Goal: Task Accomplishment & Management: Complete application form

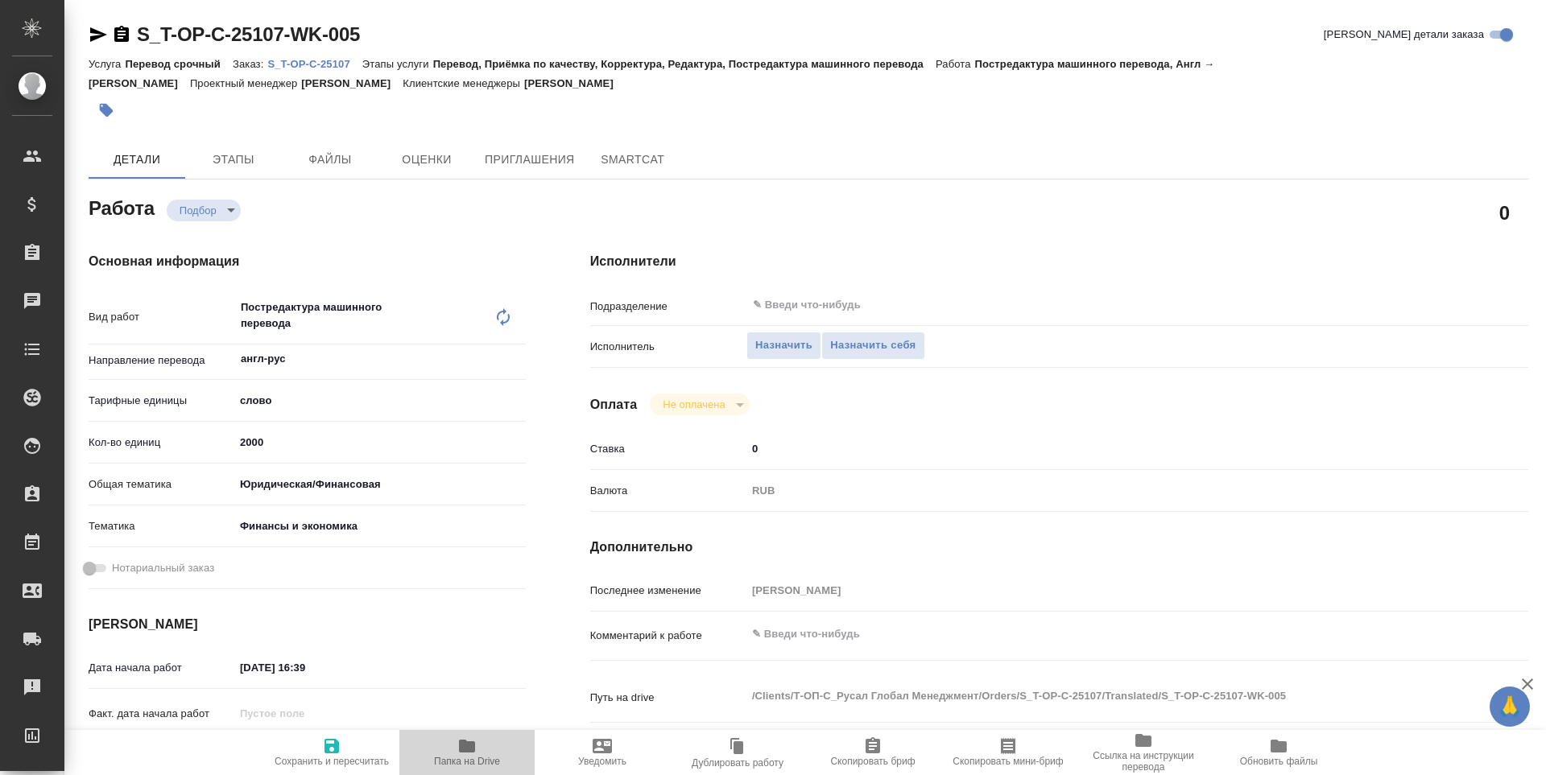
click at [460, 755] on icon "button" at bounding box center [466, 746] width 19 height 19
click at [886, 343] on span "Назначить себя" at bounding box center [872, 346] width 85 height 19
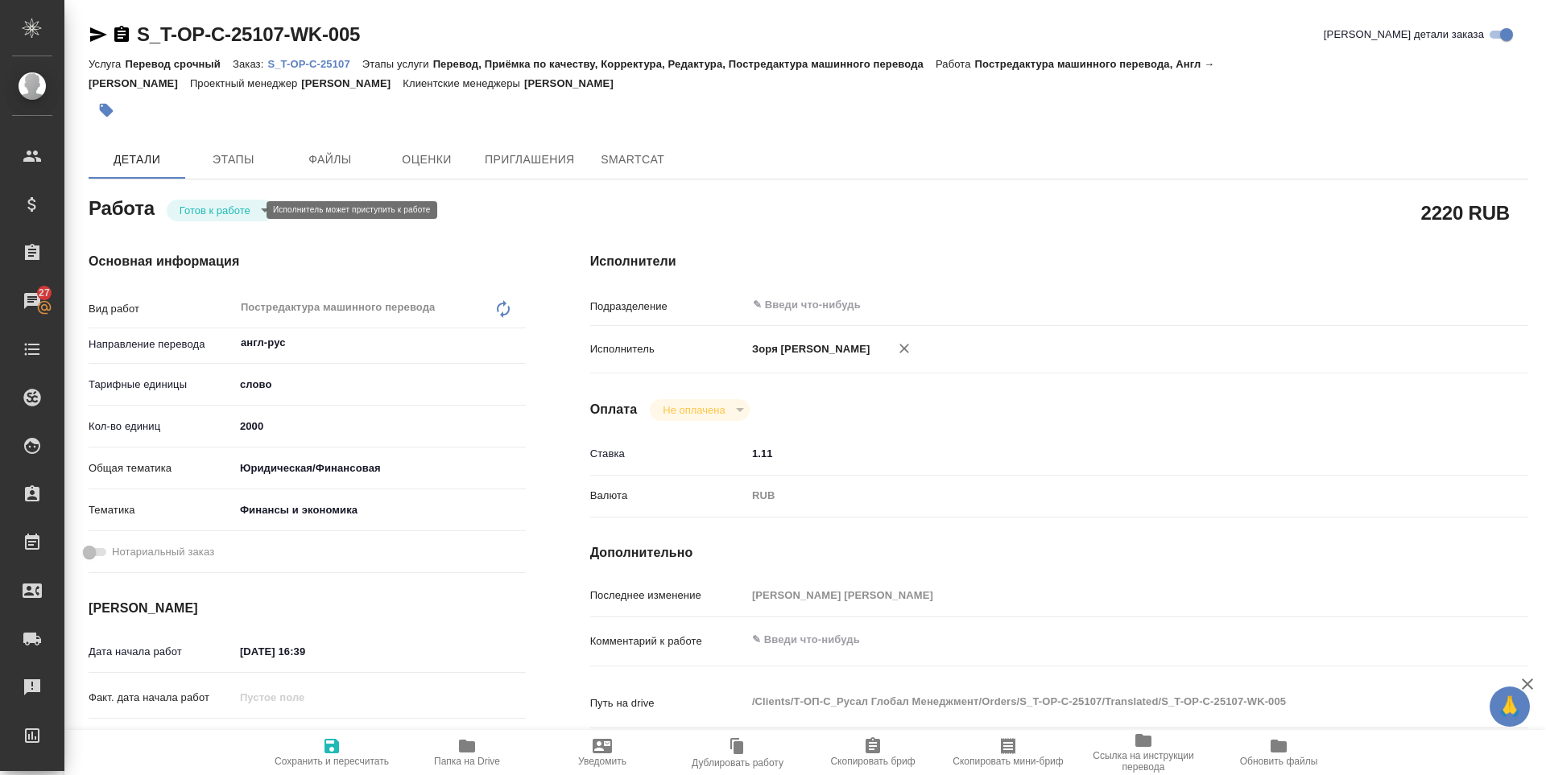
click at [195, 212] on body "🙏 .cls-1 fill:#fff; AWATERA Zoria Tatiana Клиенты Спецификации Заказы 27 Чаты T…" at bounding box center [773, 387] width 1546 height 775
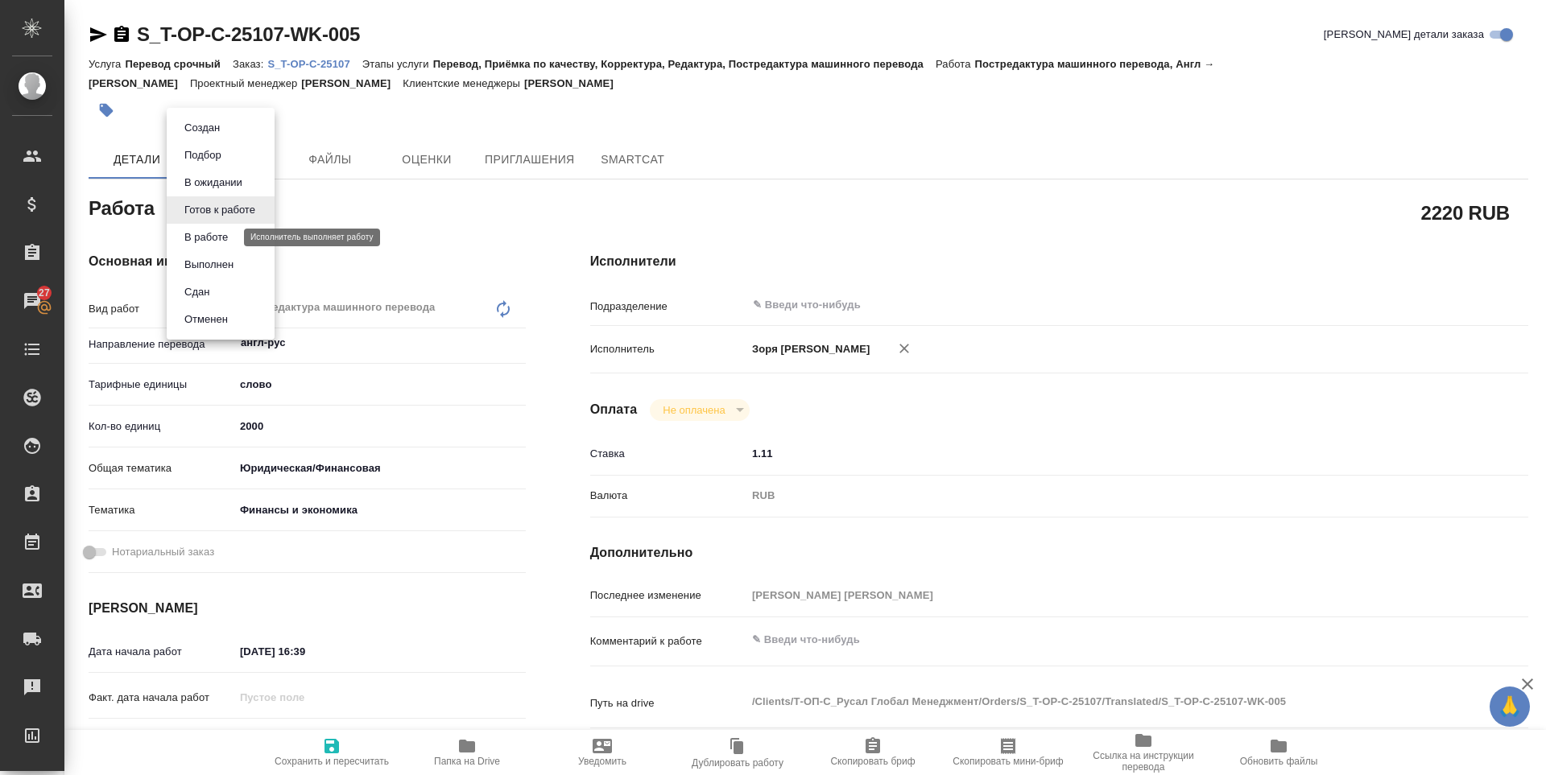
click at [201, 237] on button "В работе" at bounding box center [206, 238] width 53 height 18
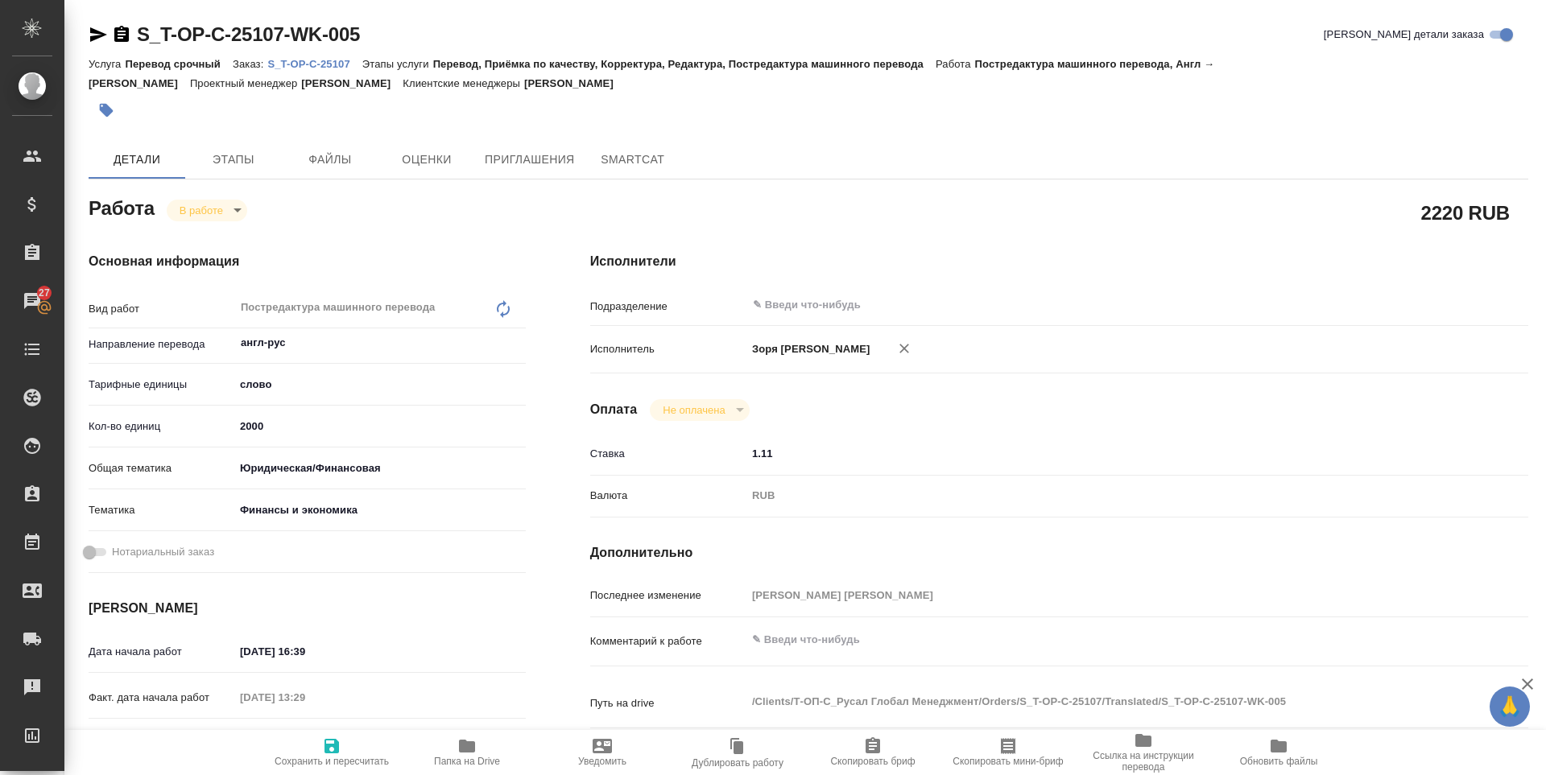
type textarea "x"
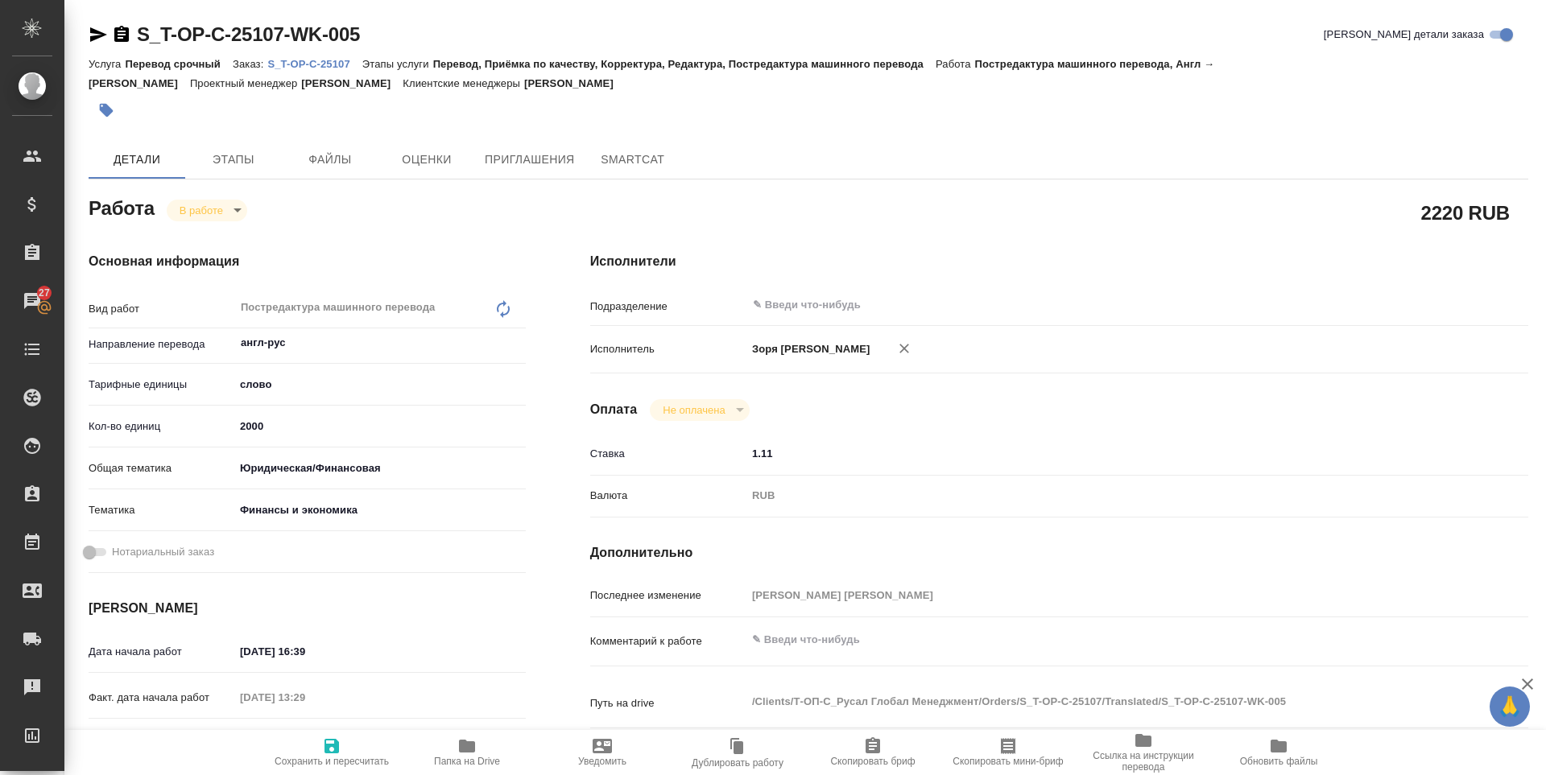
type textarea "x"
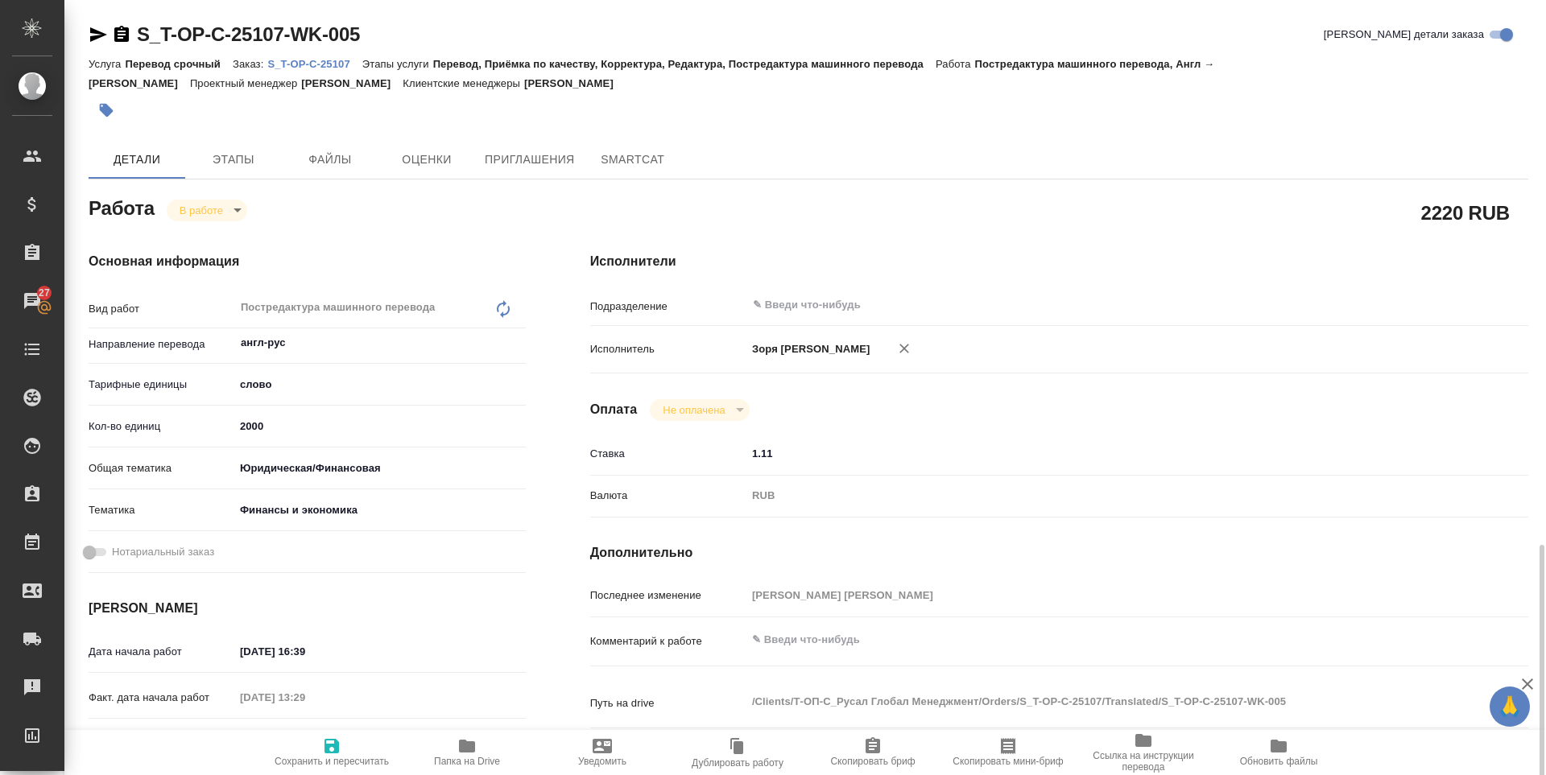
scroll to position [349, 0]
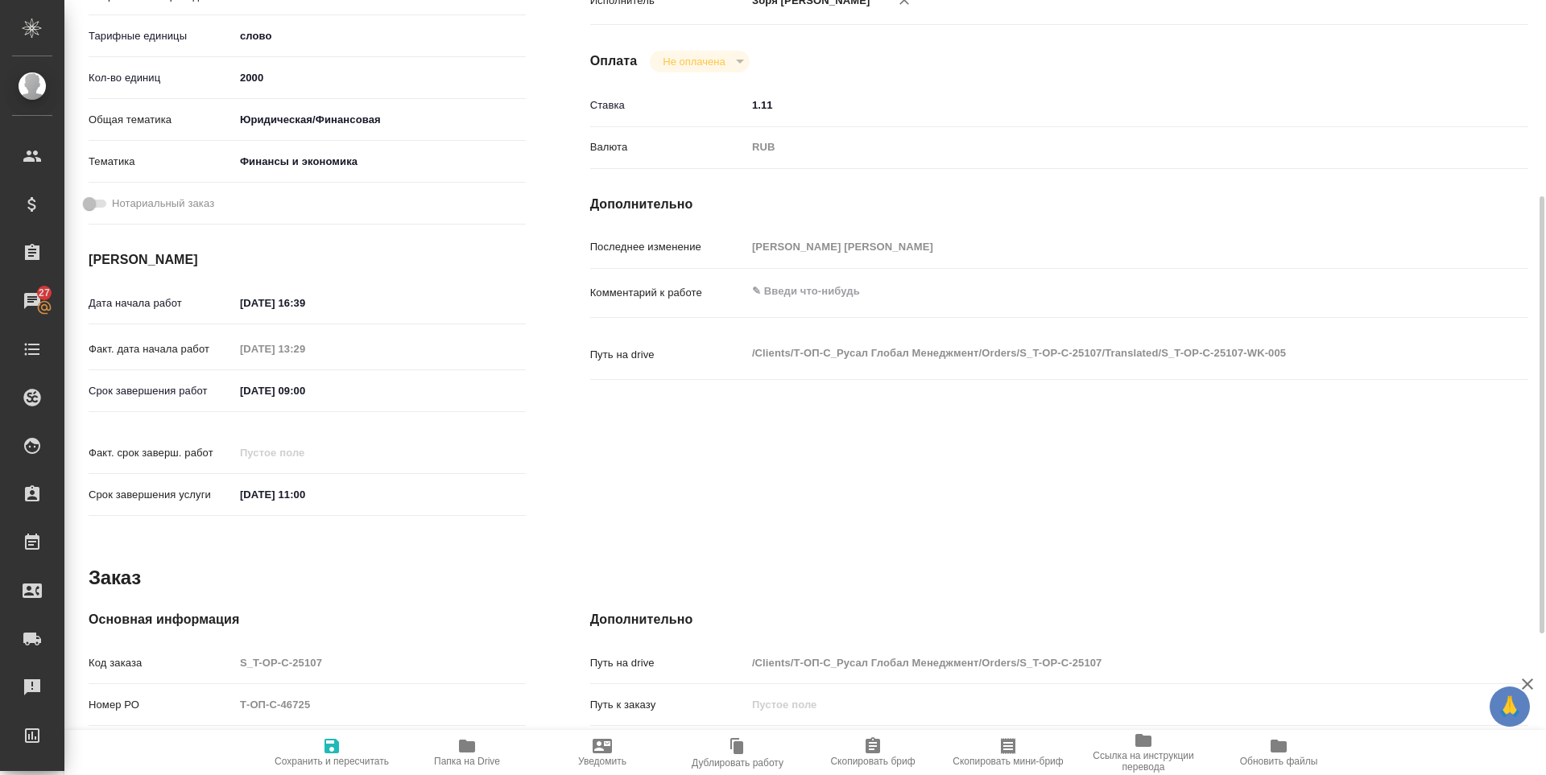
type textarea "x"
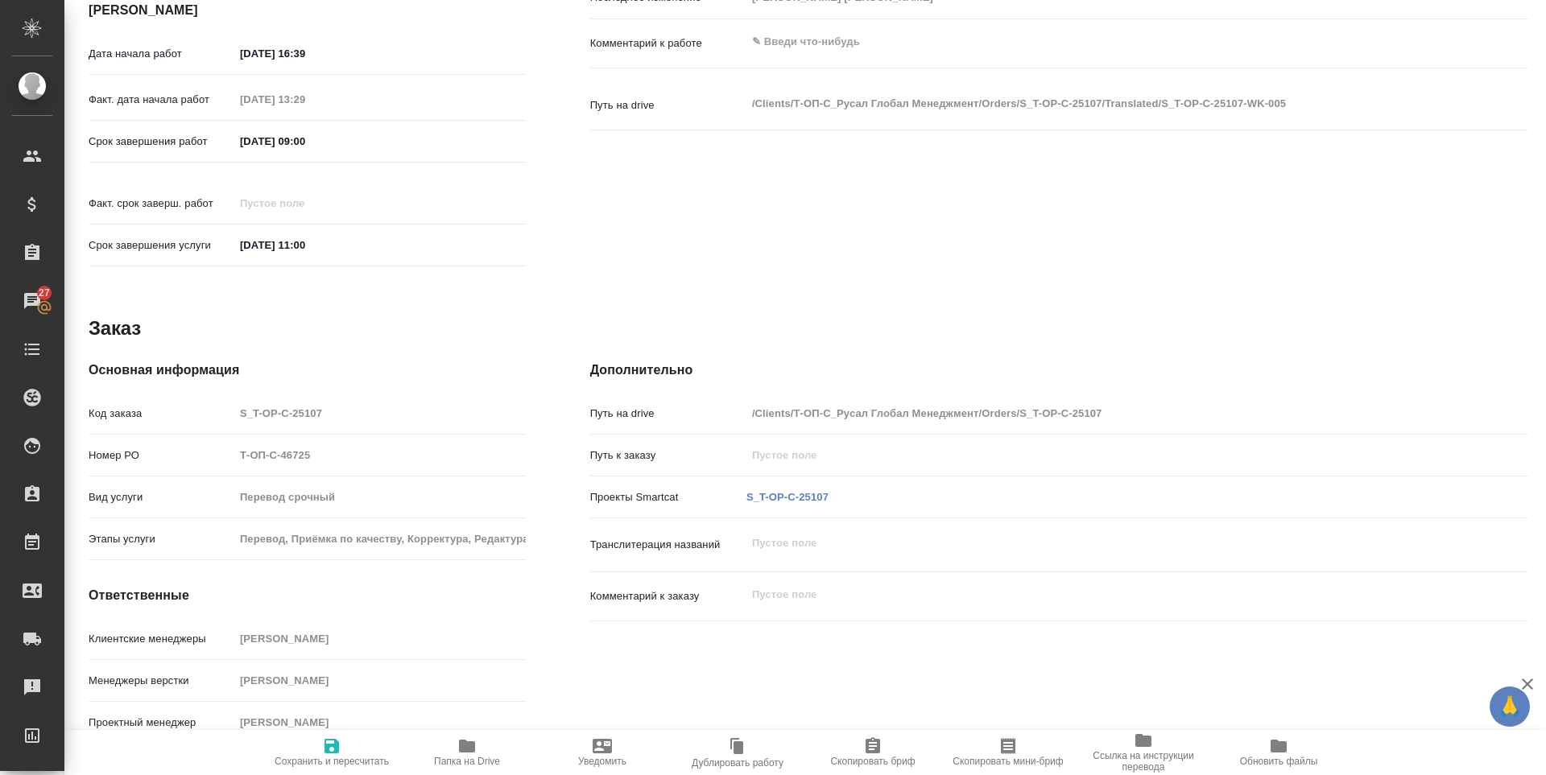
scroll to position [0, 0]
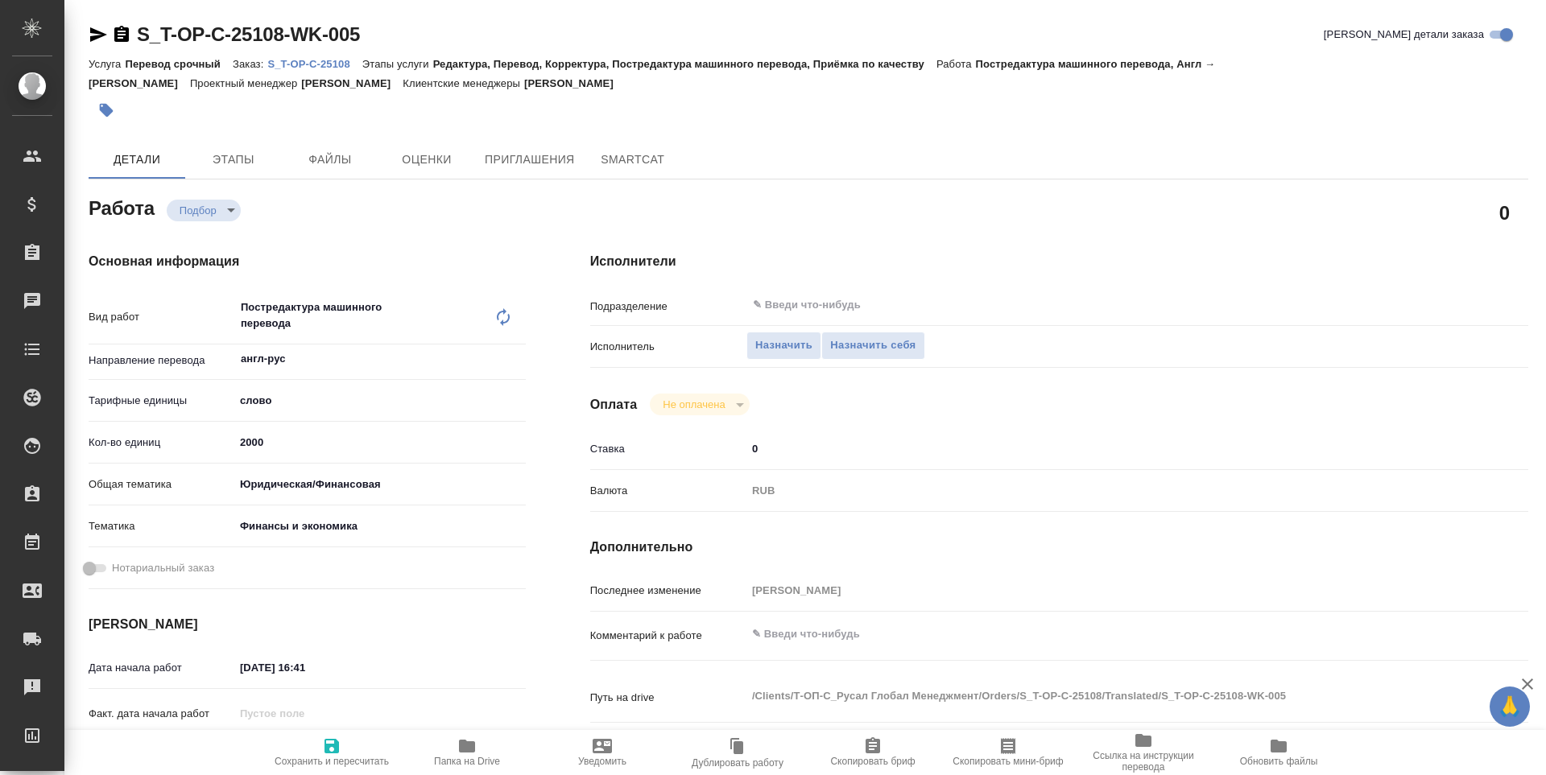
type textarea "x"
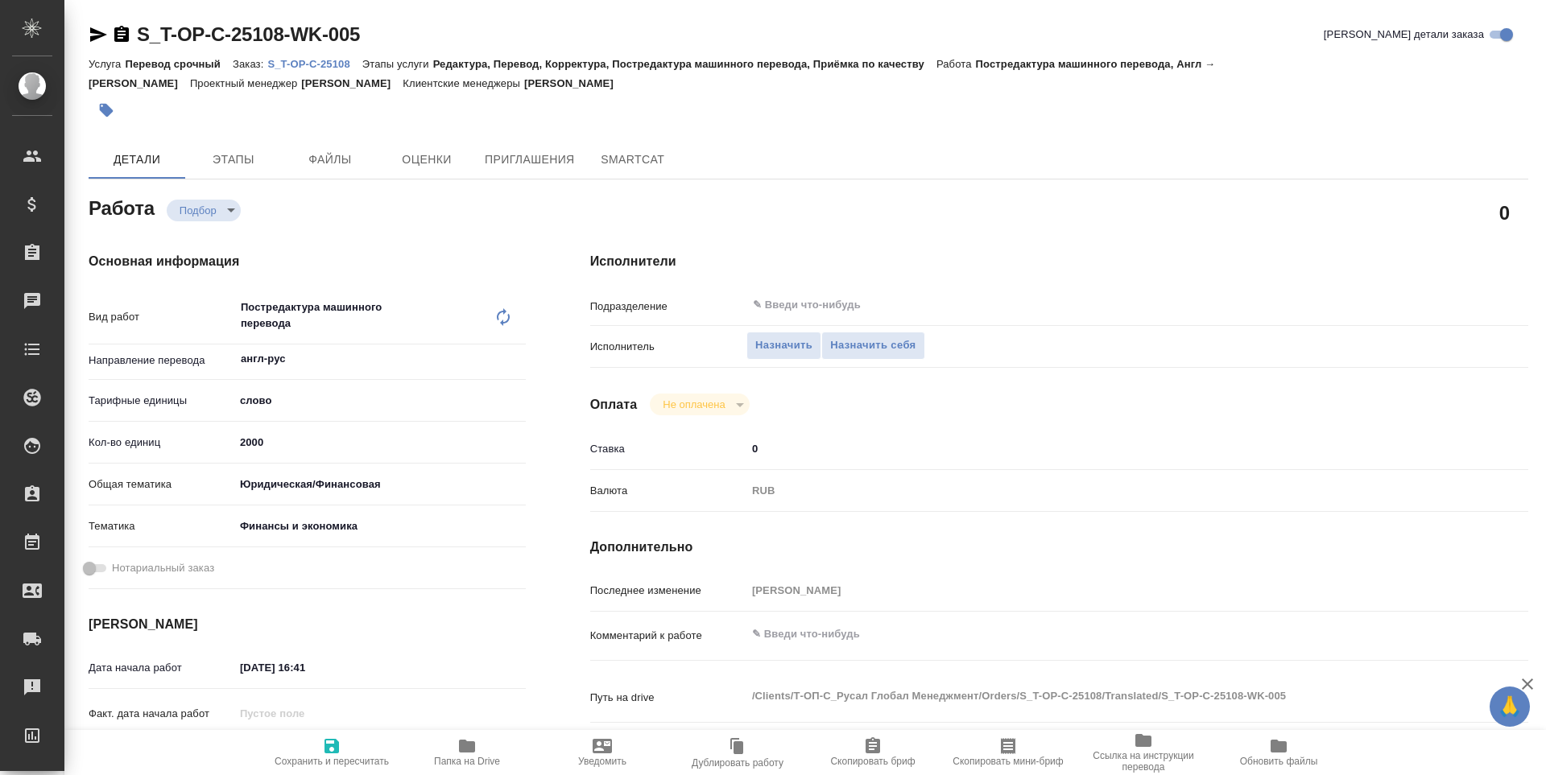
type textarea "x"
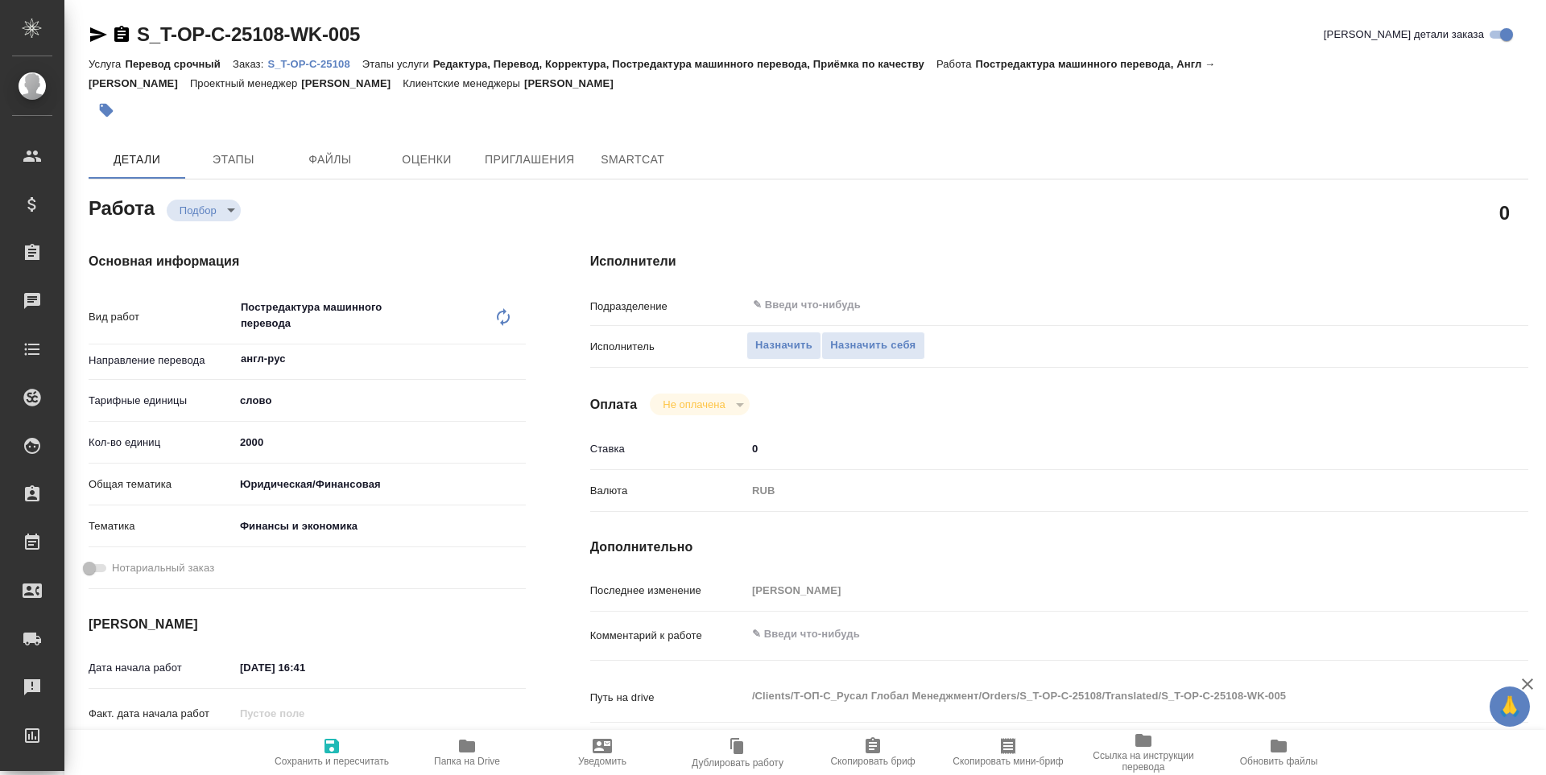
type textarea "x"
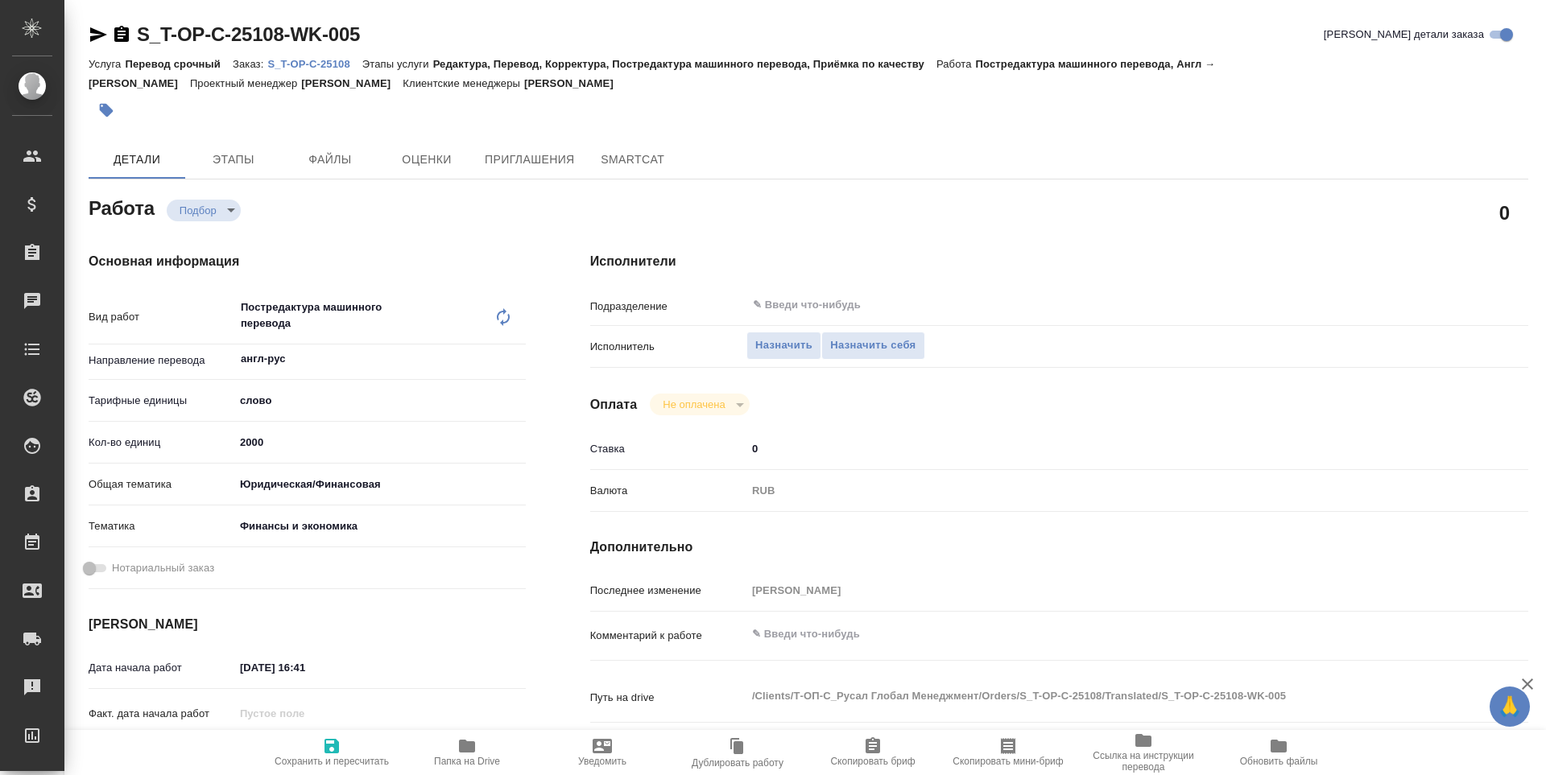
click at [477, 754] on span "Папка на Drive" at bounding box center [467, 752] width 116 height 31
type textarea "x"
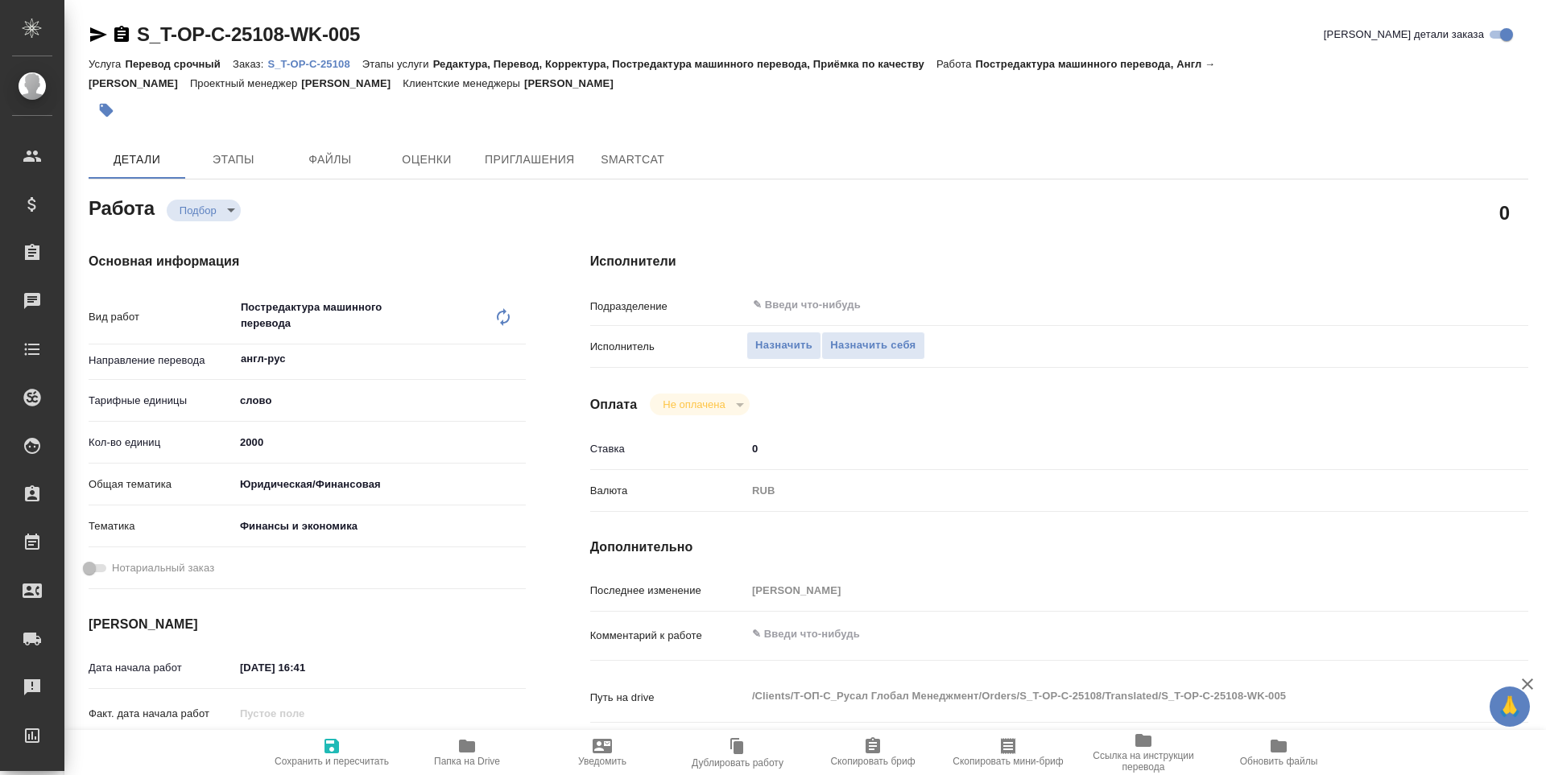
type textarea "x"
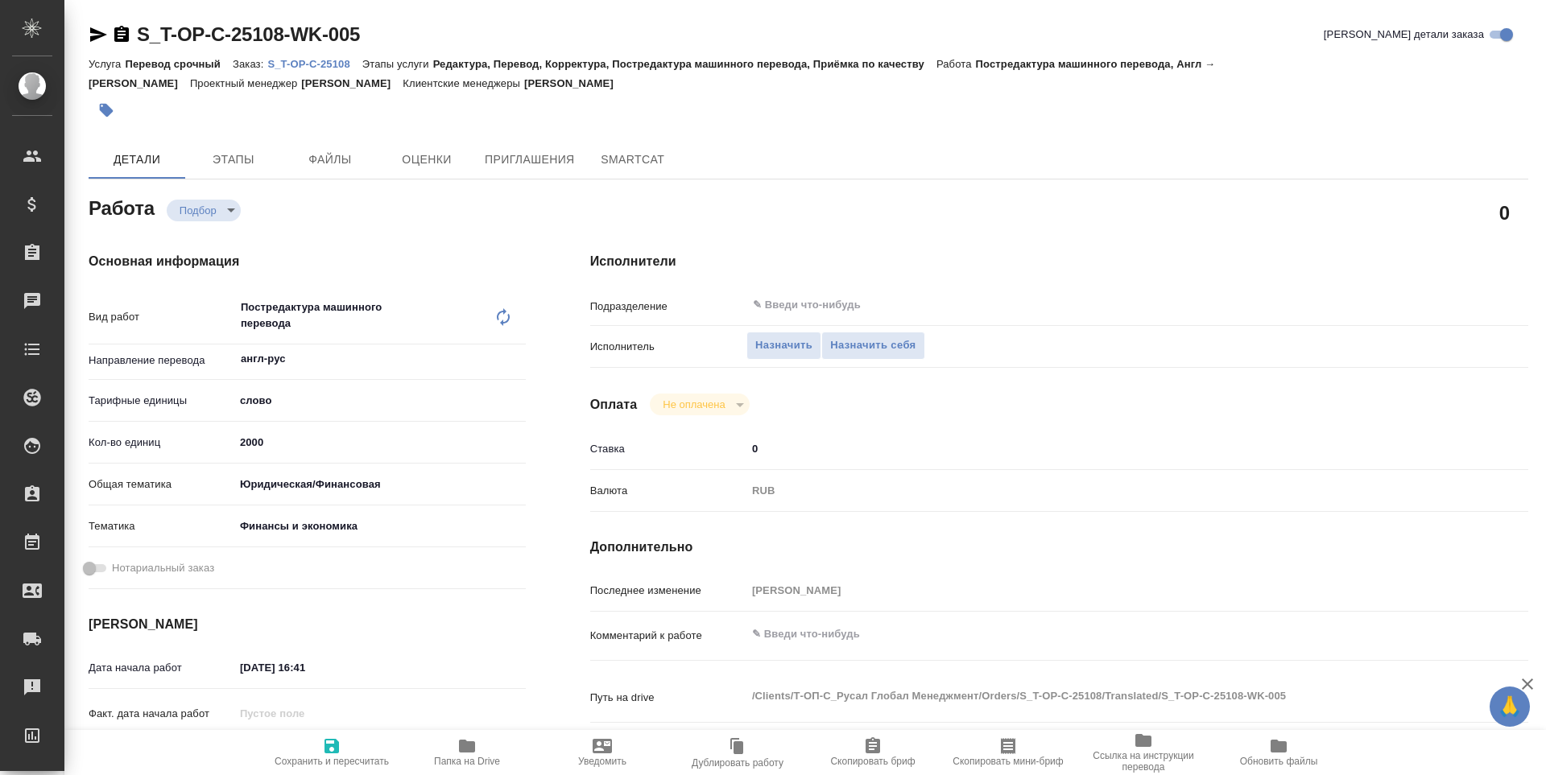
type textarea "x"
click at [878, 338] on span "Назначить себя" at bounding box center [872, 346] width 85 height 19
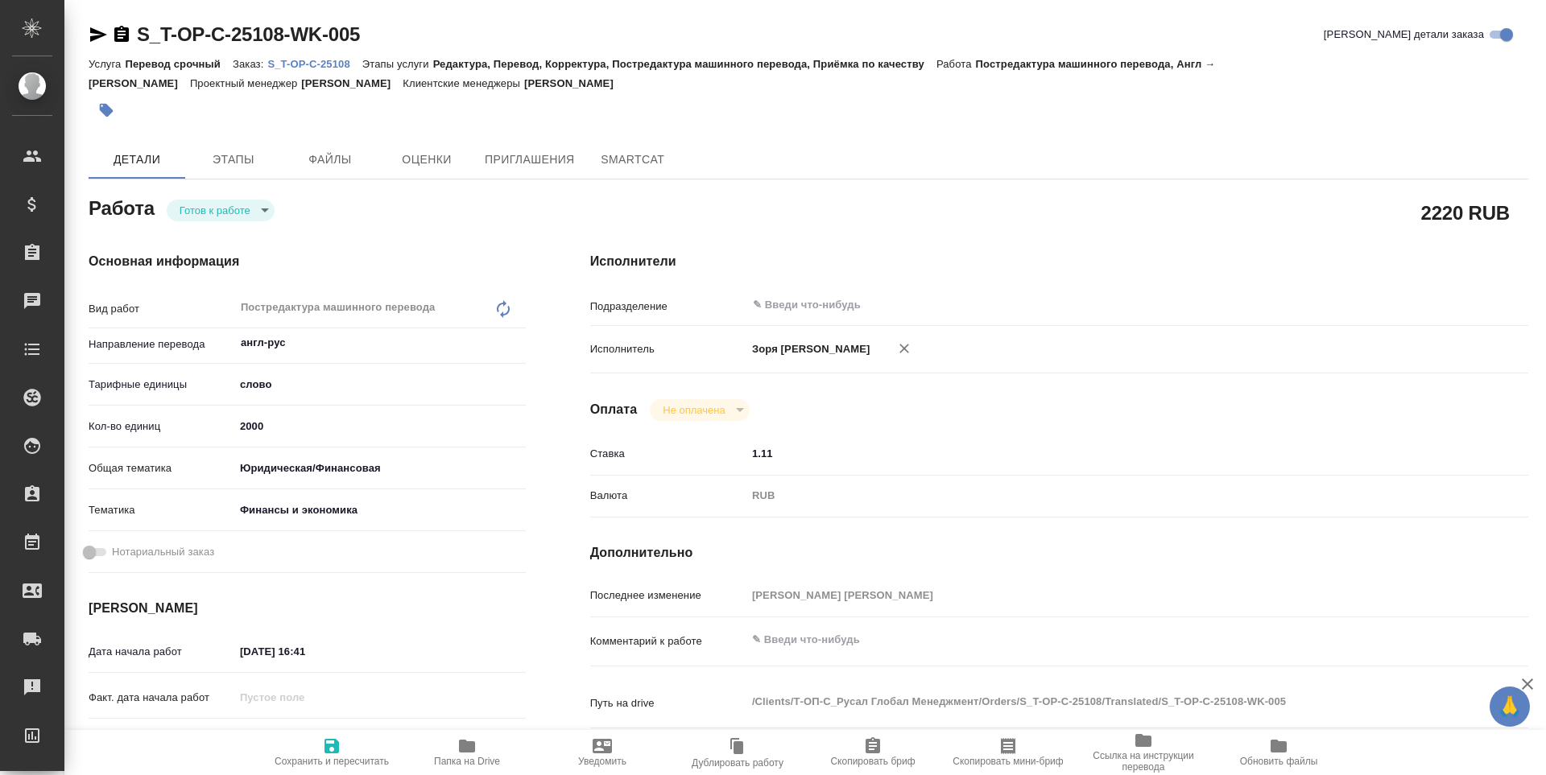
type textarea "x"
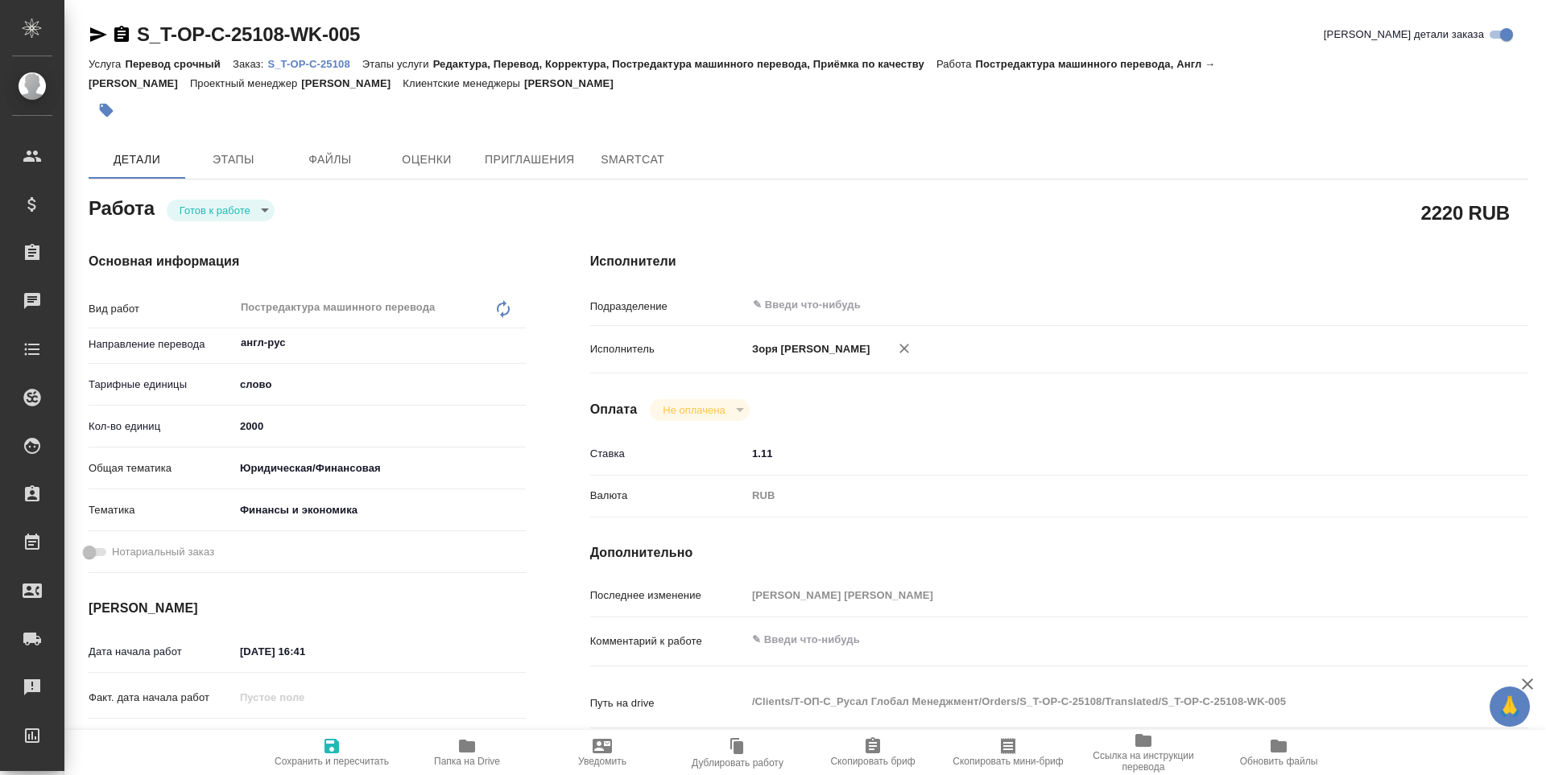
type textarea "x"
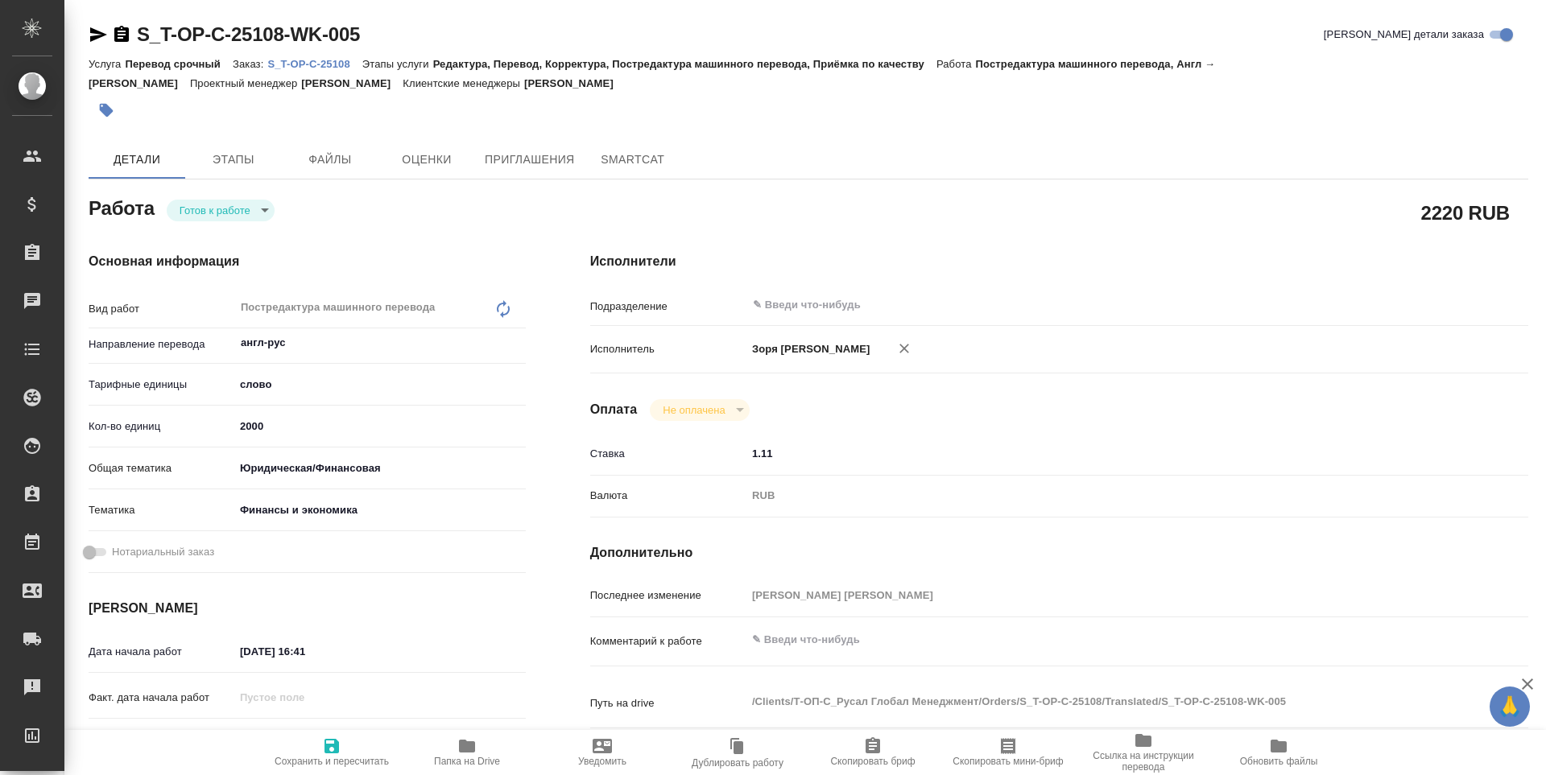
type textarea "x"
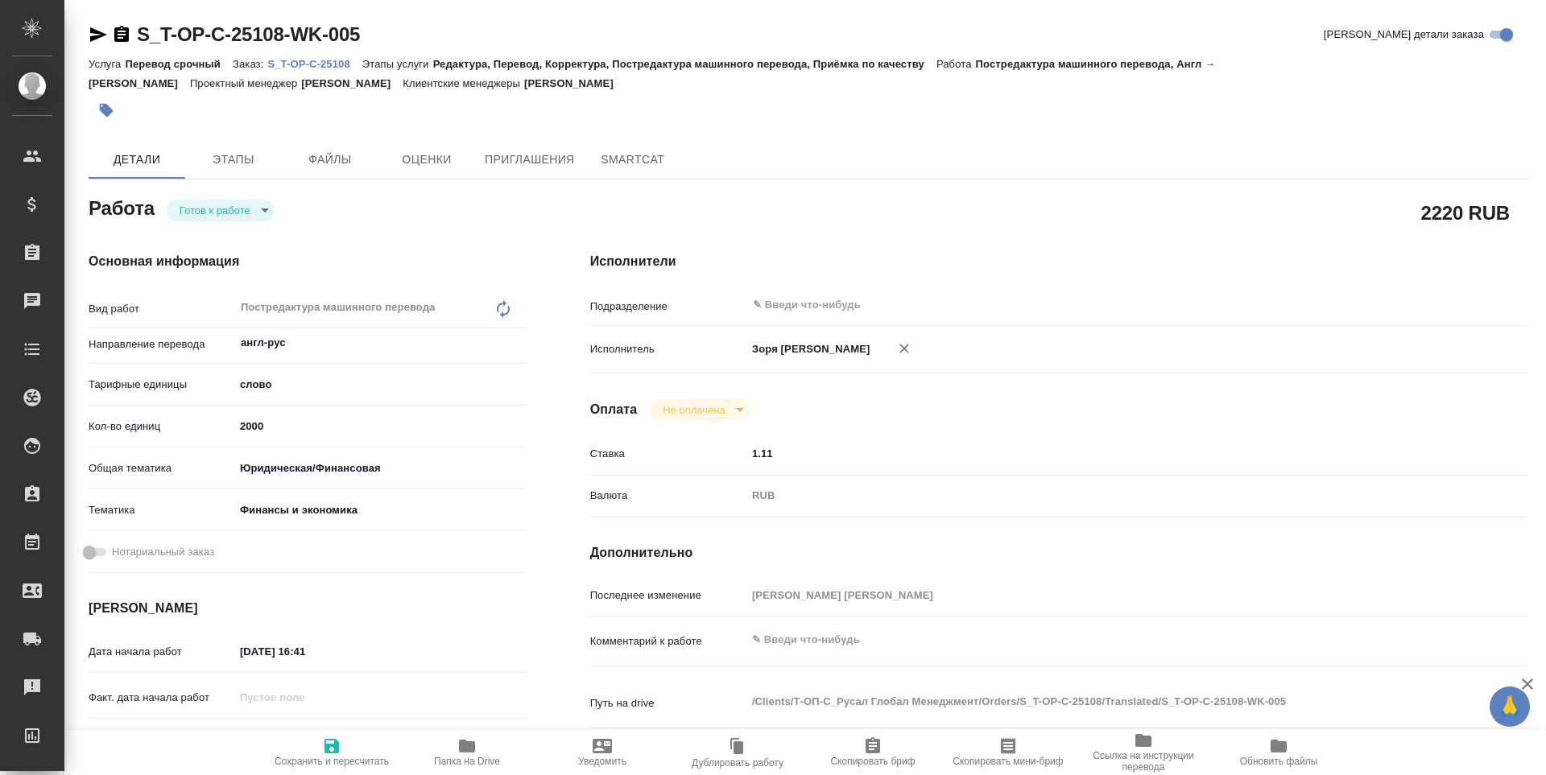
type textarea "x"
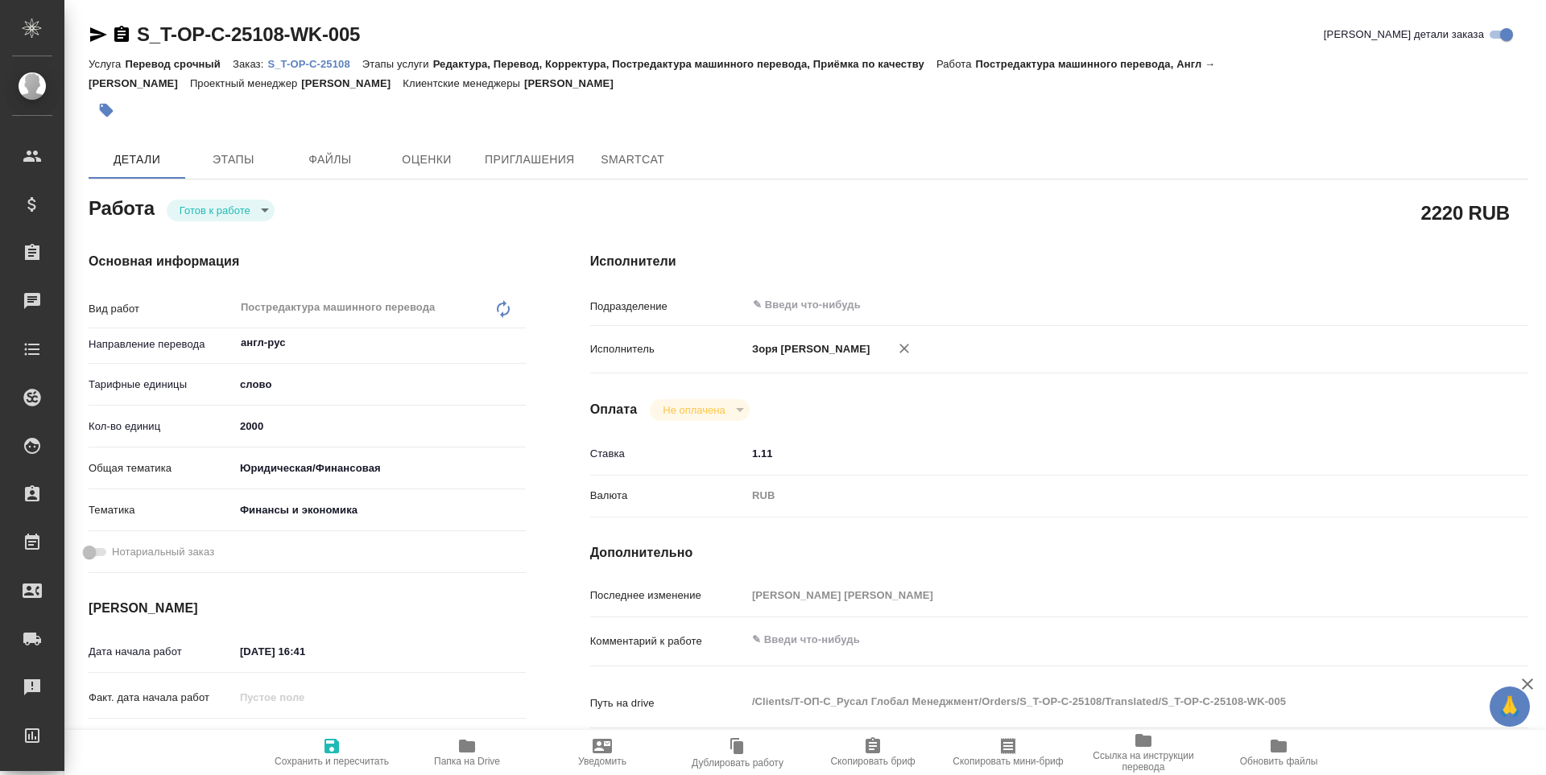
type textarea "x"
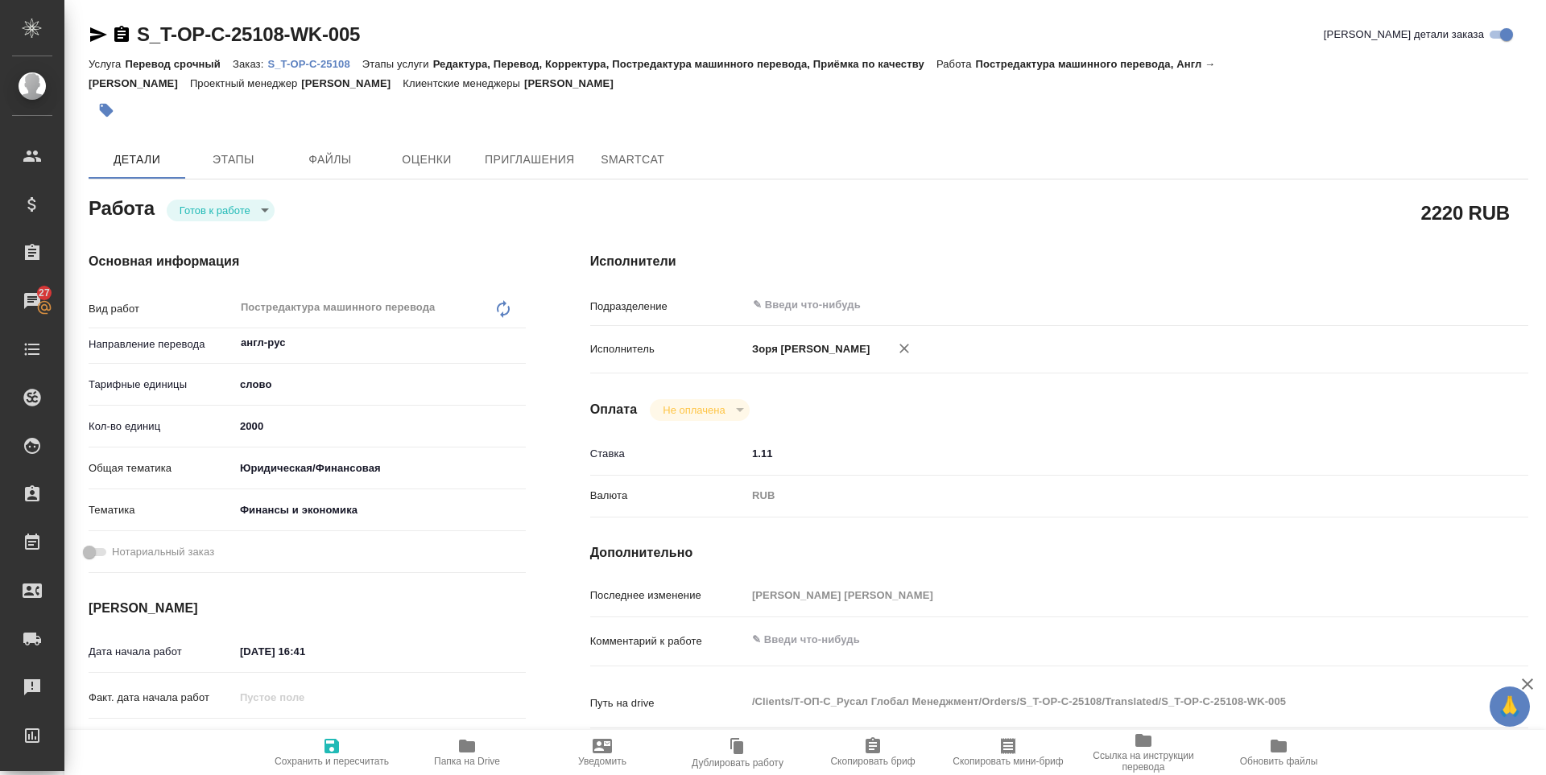
type textarea "x"
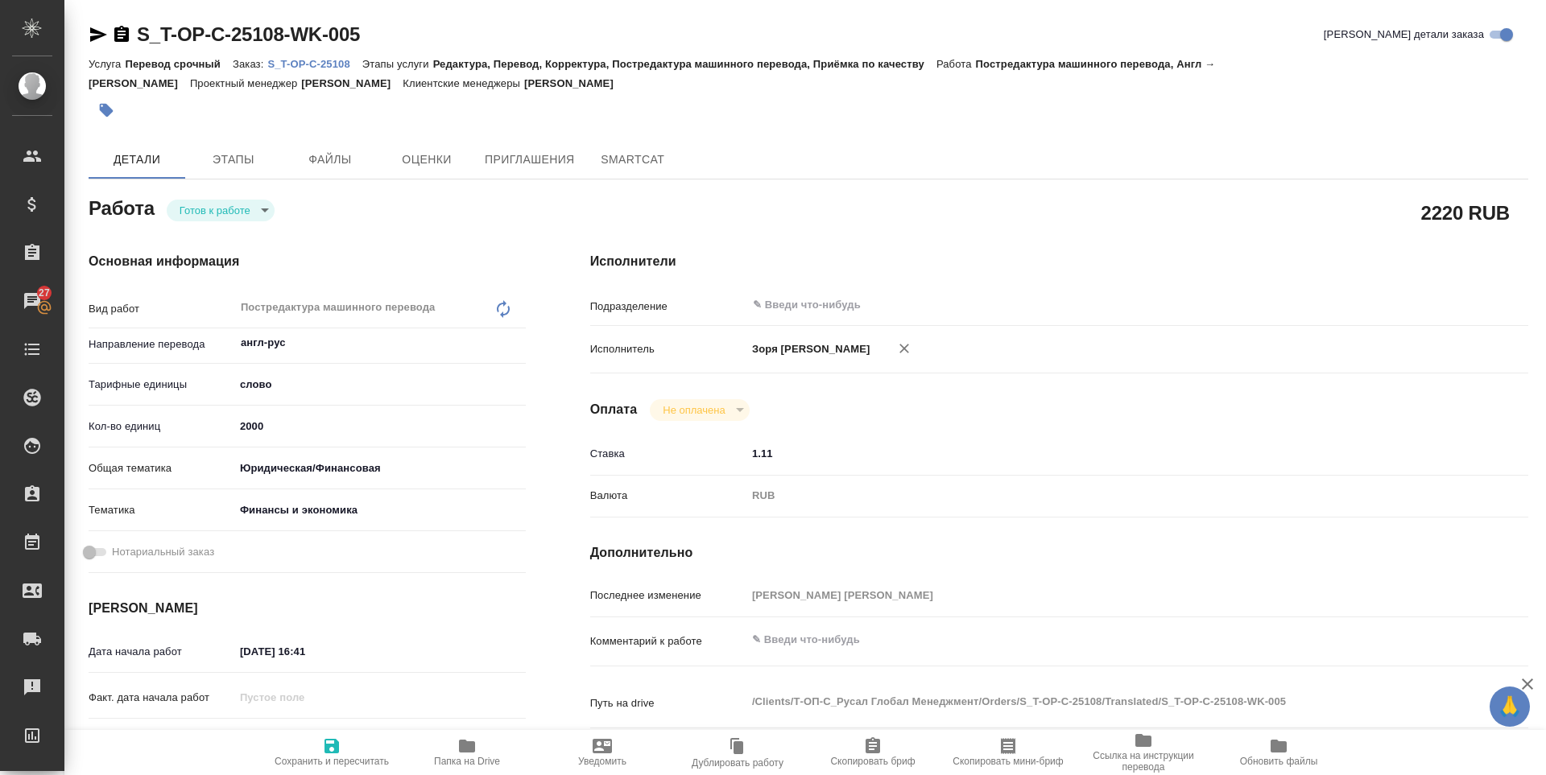
type textarea "x"
